Goal: Find specific page/section: Find specific page/section

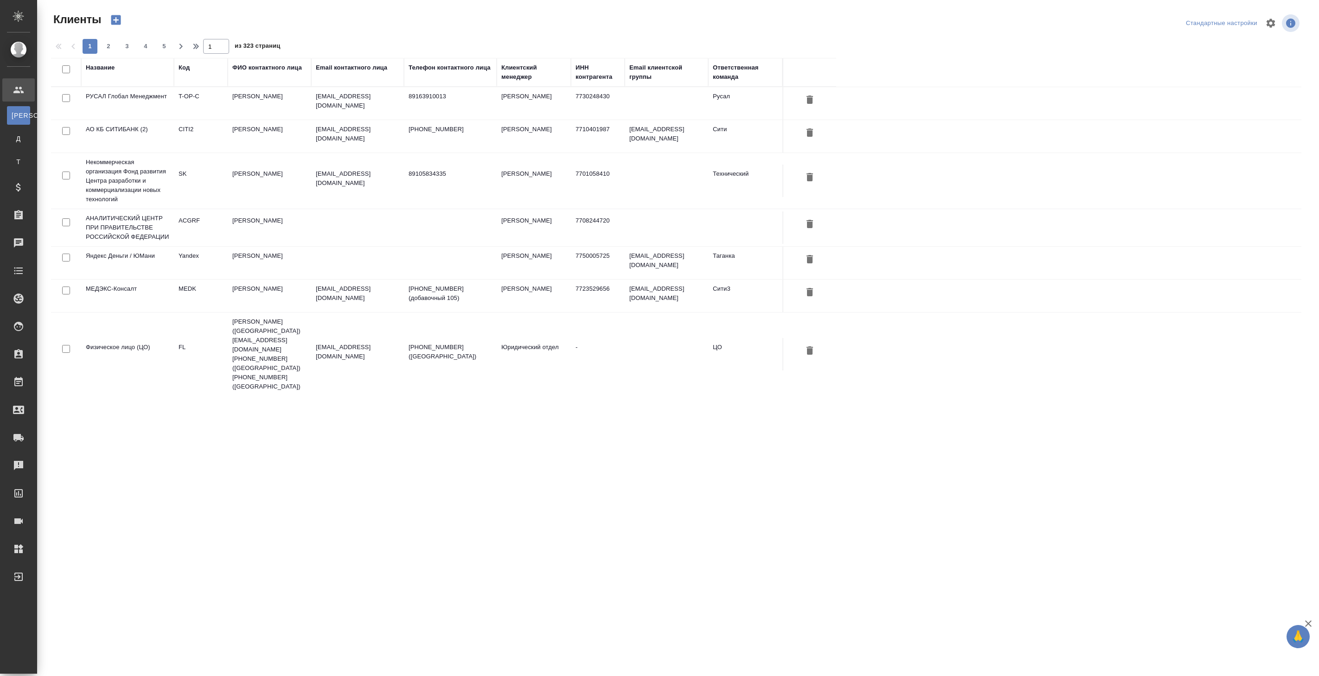
select select "RU"
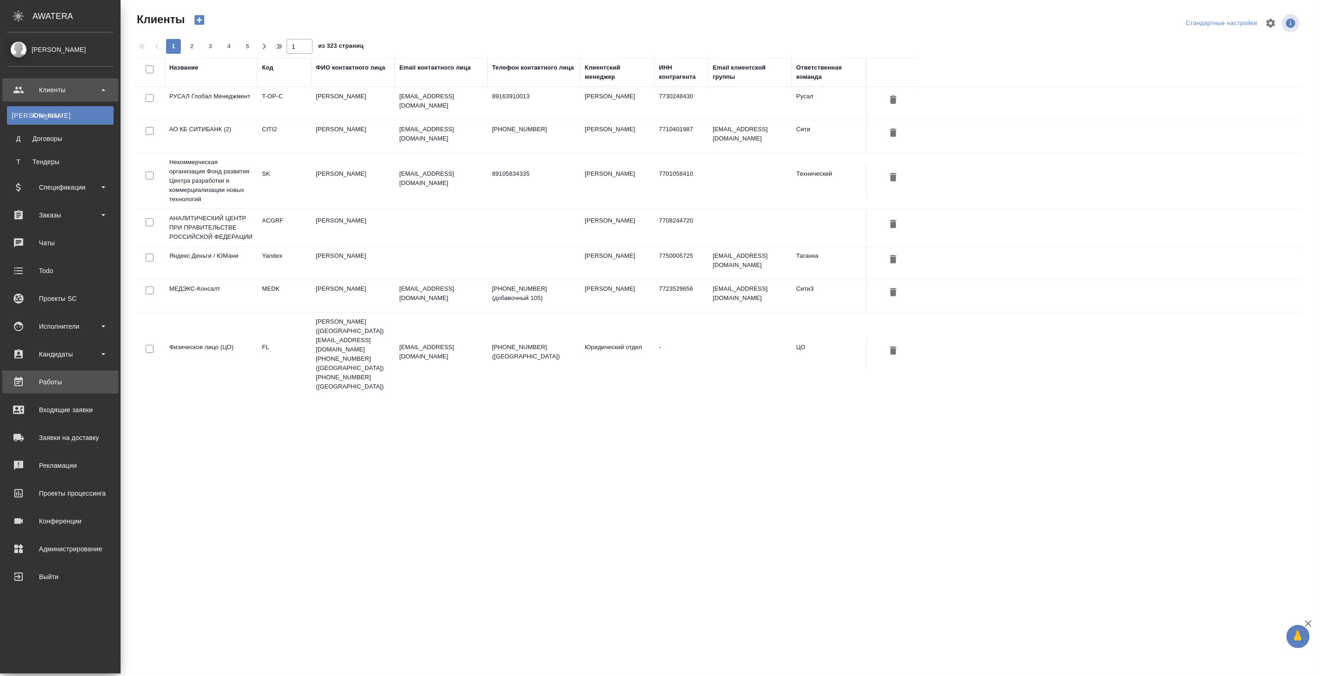
click at [66, 386] on div "Работы" at bounding box center [60, 382] width 107 height 14
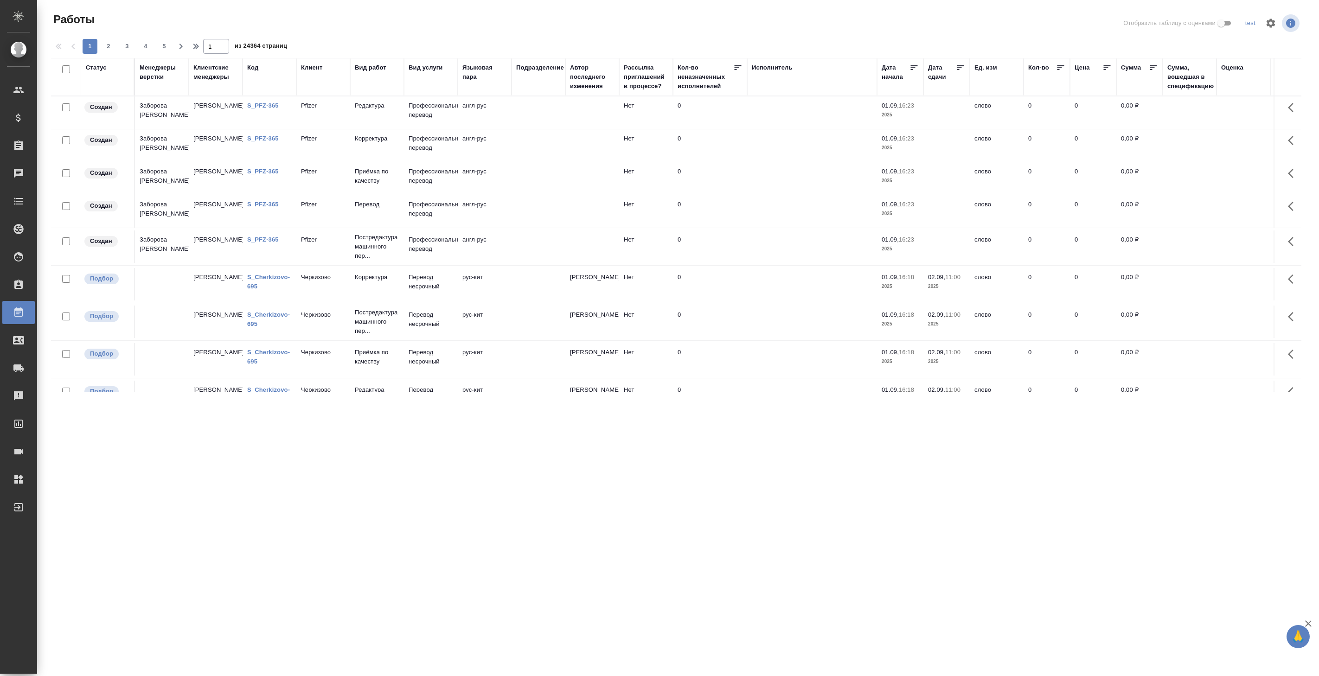
click at [254, 65] on div "Код" at bounding box center [252, 67] width 11 height 9
click at [254, 54] on span "из 24364 страниц" at bounding box center [261, 46] width 52 height 13
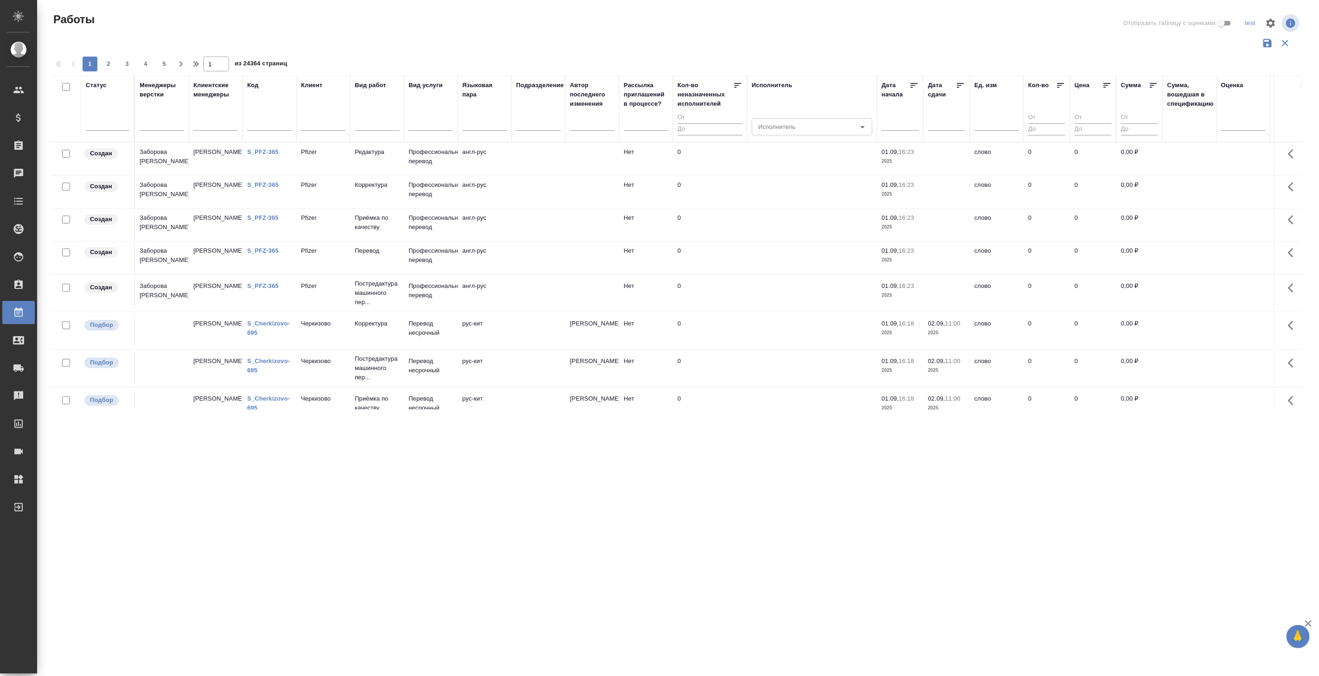
click at [262, 119] on input "text" at bounding box center [269, 125] width 45 height 12
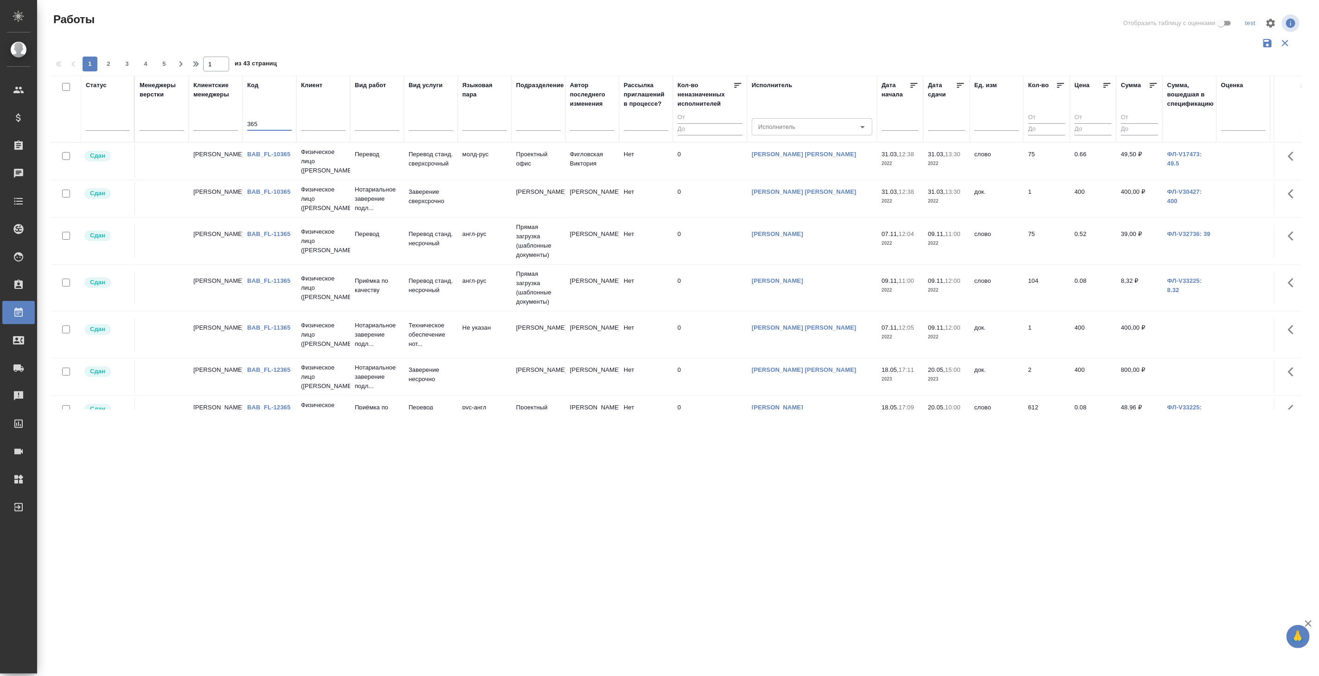
type input "365"
